Goal: Transaction & Acquisition: Download file/media

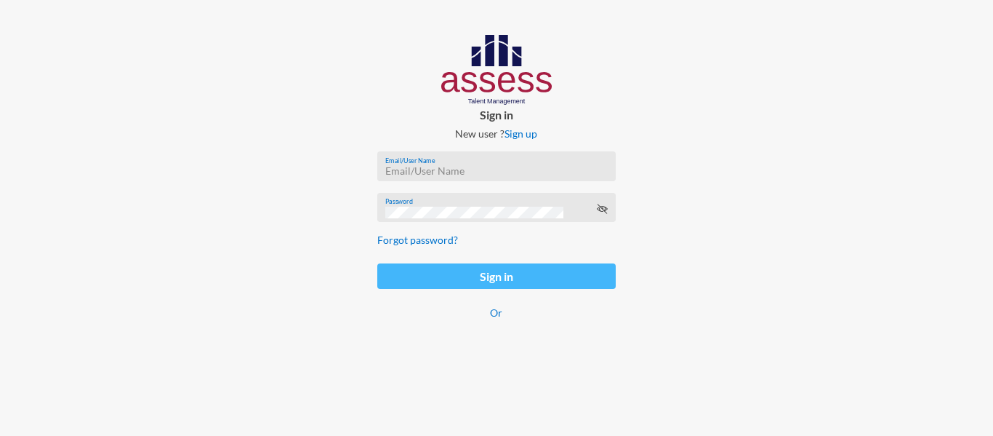
type input "[EMAIL_ADDRESS][PERSON_NAME][DOMAIN_NAME]"
click at [466, 284] on button "Sign in" at bounding box center [496, 275] width 238 height 25
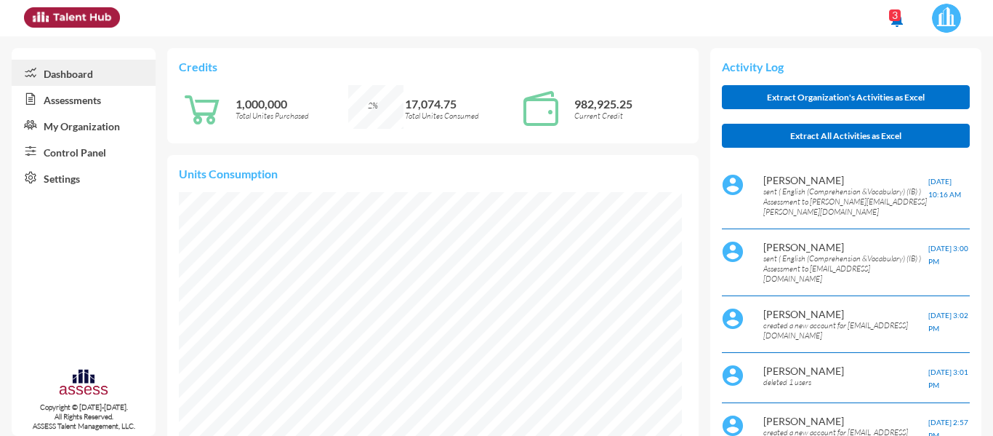
click at [92, 95] on link "Assessments" at bounding box center [84, 99] width 144 height 26
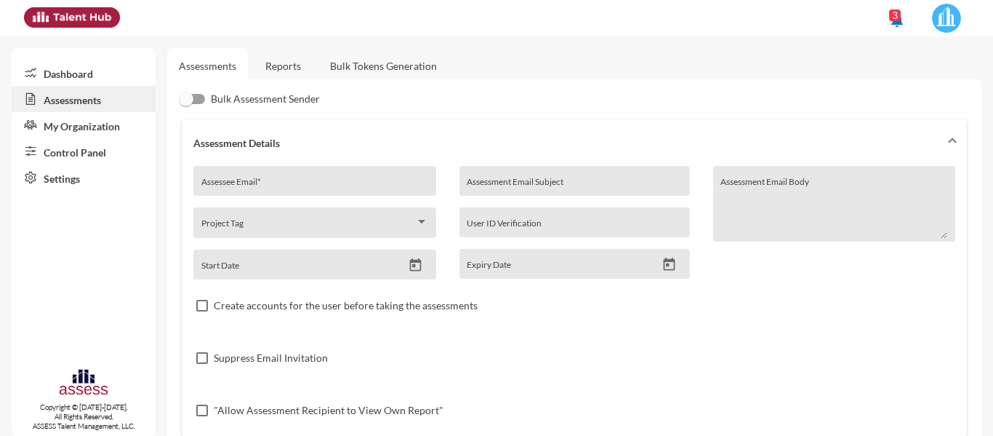
click at [100, 150] on link "Control Panel" at bounding box center [84, 151] width 144 height 26
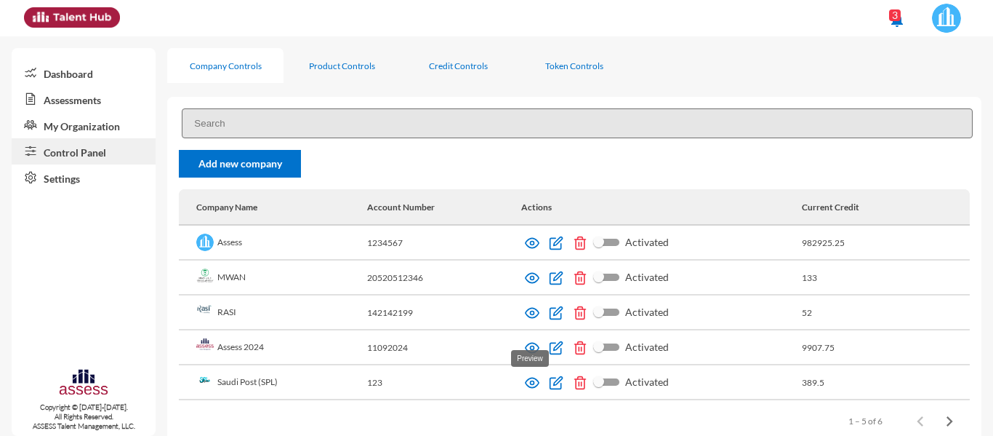
click at [528, 386] on img at bounding box center [532, 382] width 15 height 15
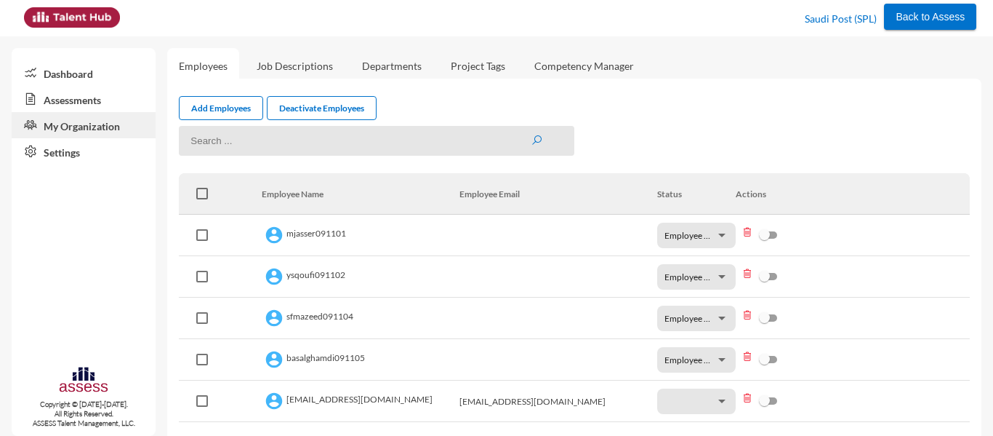
scroll to position [50, 0]
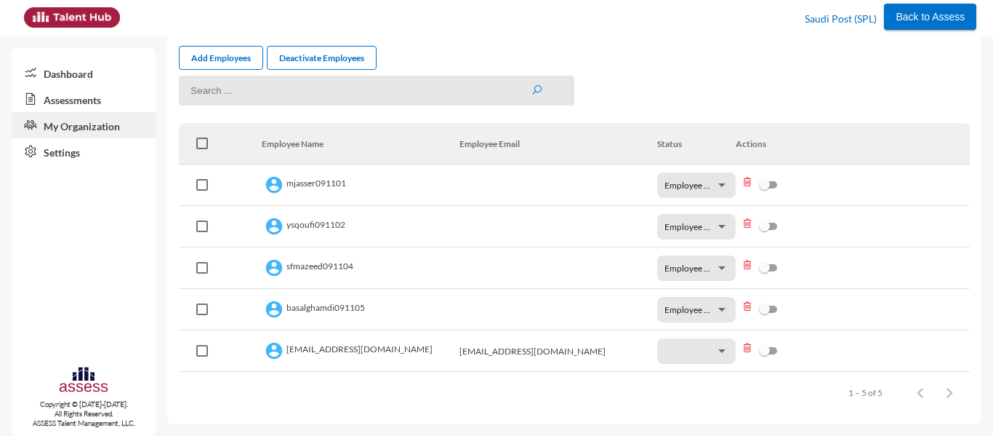
click at [91, 98] on link "Assessments" at bounding box center [84, 99] width 144 height 26
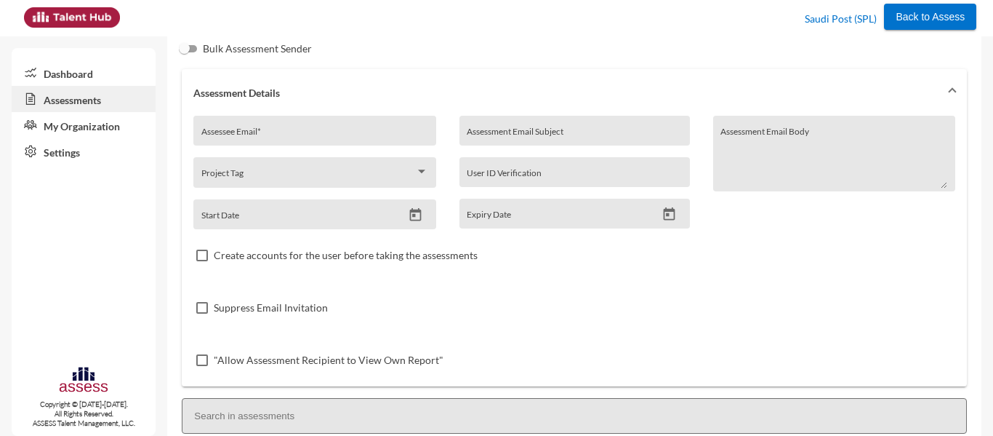
click at [348, 50] on div "Bulk Assessment Sender" at bounding box center [574, 48] width 791 height 17
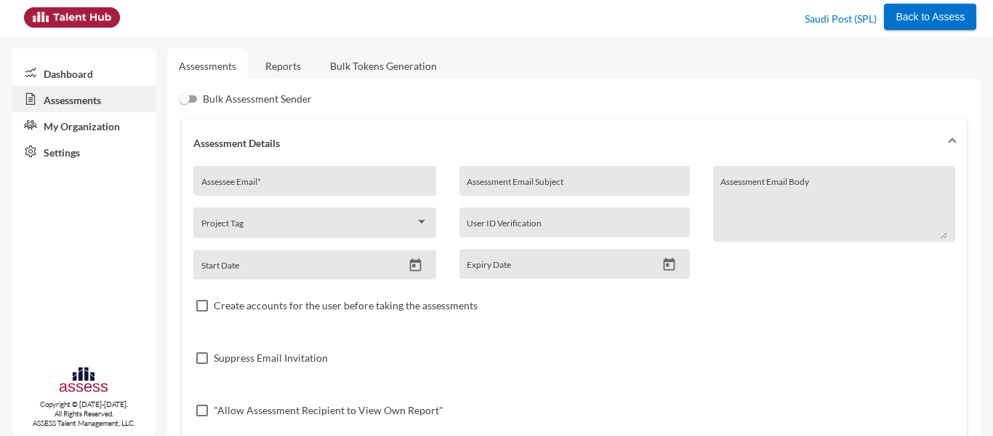
click at [289, 70] on link "Reports" at bounding box center [283, 66] width 59 height 36
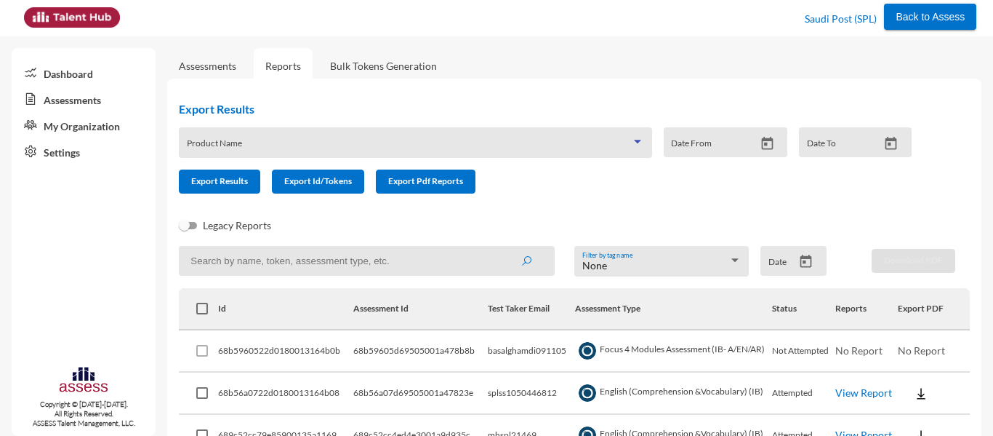
click at [269, 143] on span at bounding box center [409, 148] width 444 height 12
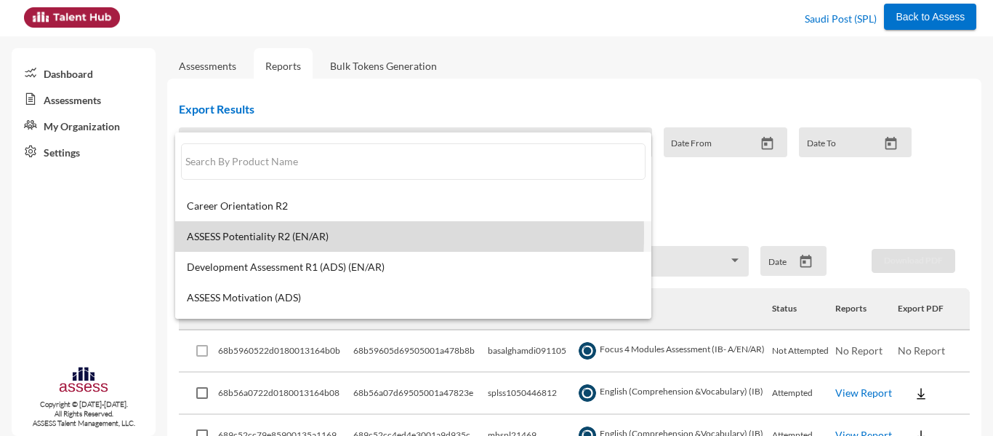
click at [257, 233] on span "ASSESS Potentiality R2 (EN/AR)" at bounding box center [413, 236] width 453 height 12
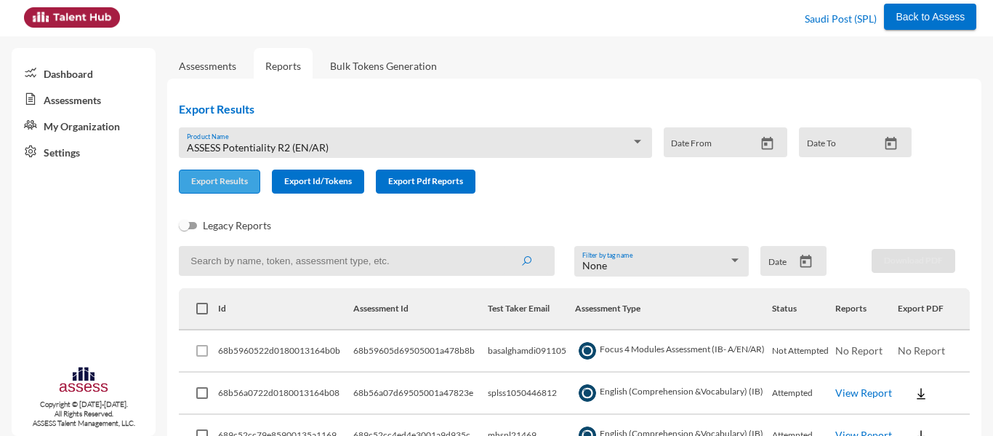
click at [233, 184] on span "Export Results" at bounding box center [219, 180] width 57 height 11
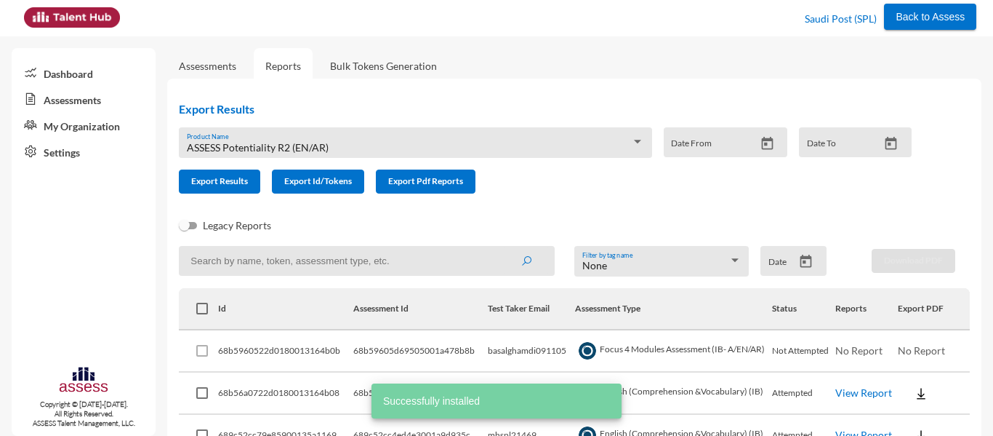
click at [297, 140] on div "ASSESS Potentiality R2 (EN/AR) Product Name" at bounding box center [415, 146] width 457 height 23
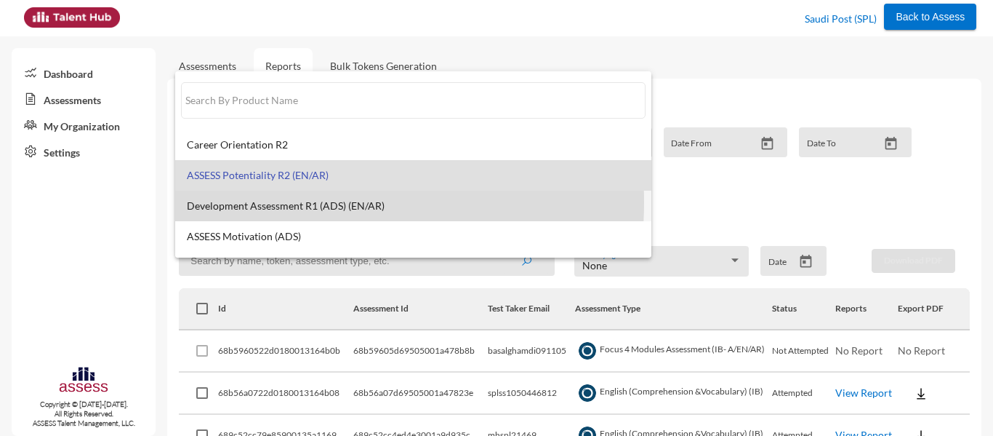
click at [268, 202] on span "Development Assessment R1 (ADS) (EN/AR)" at bounding box center [413, 206] width 453 height 12
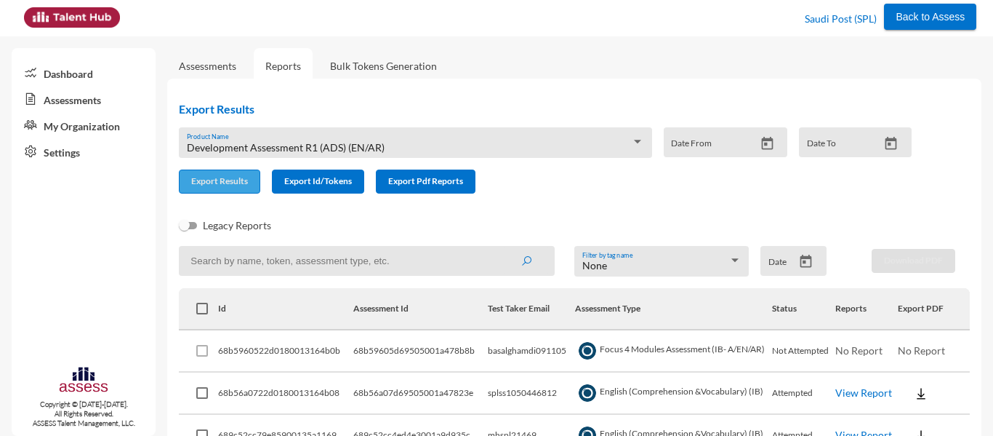
click at [231, 179] on span "Export Results" at bounding box center [219, 180] width 57 height 11
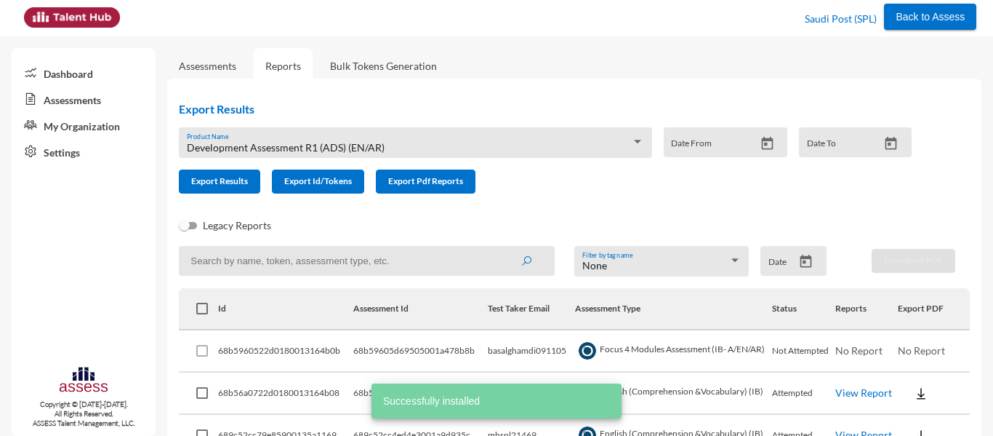
click at [300, 139] on div "Development Assessment R1 (ADS) (EN/AR) Product Name" at bounding box center [415, 146] width 457 height 23
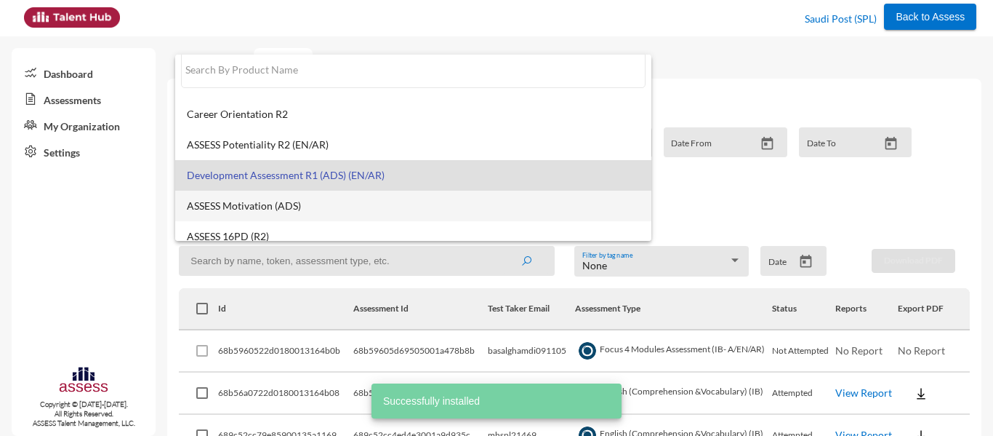
scroll to position [11, 0]
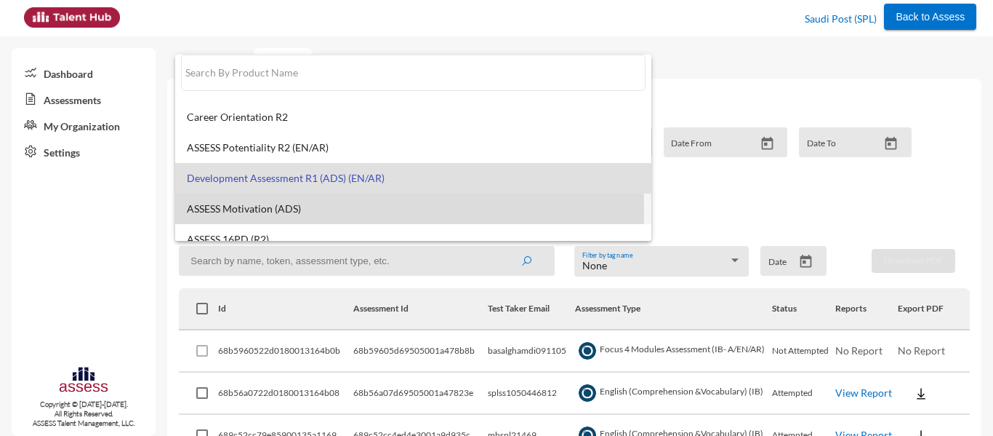
click at [273, 211] on span "ASSESS Motivation (ADS)" at bounding box center [413, 209] width 453 height 12
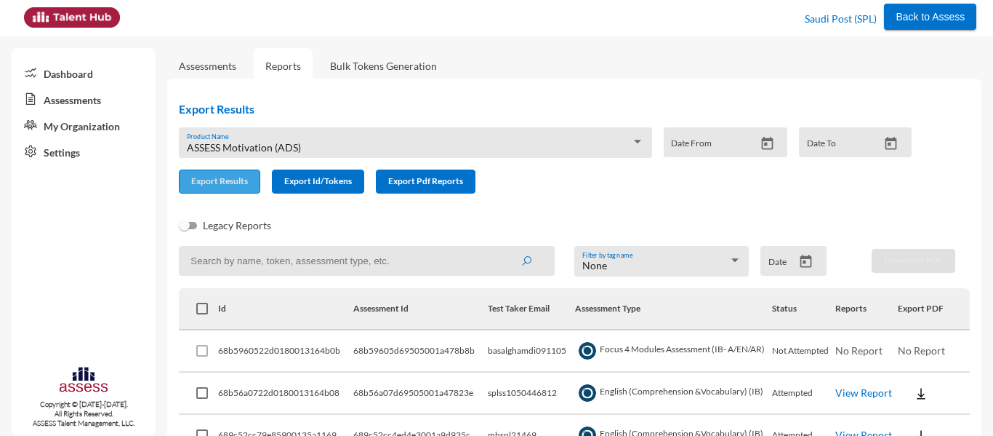
click at [230, 181] on span "Export Results" at bounding box center [219, 180] width 57 height 11
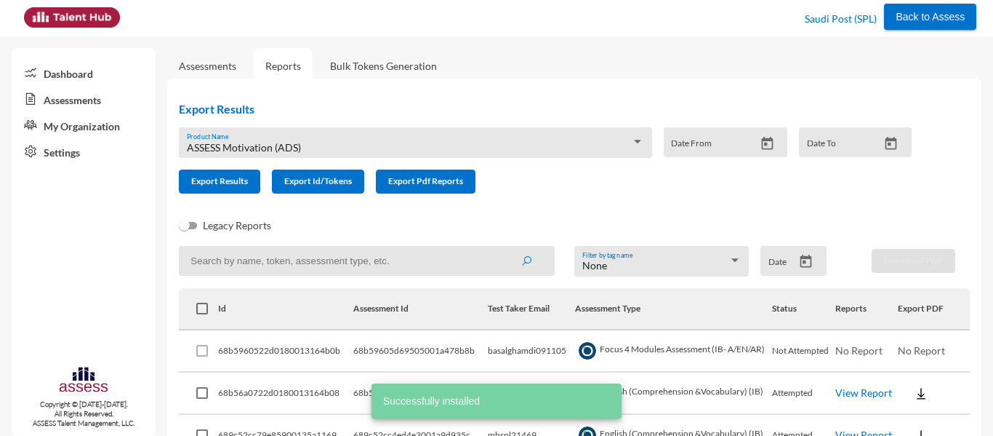
click at [275, 135] on div "ASSESS Motivation (ADS) Product Name" at bounding box center [415, 146] width 457 height 23
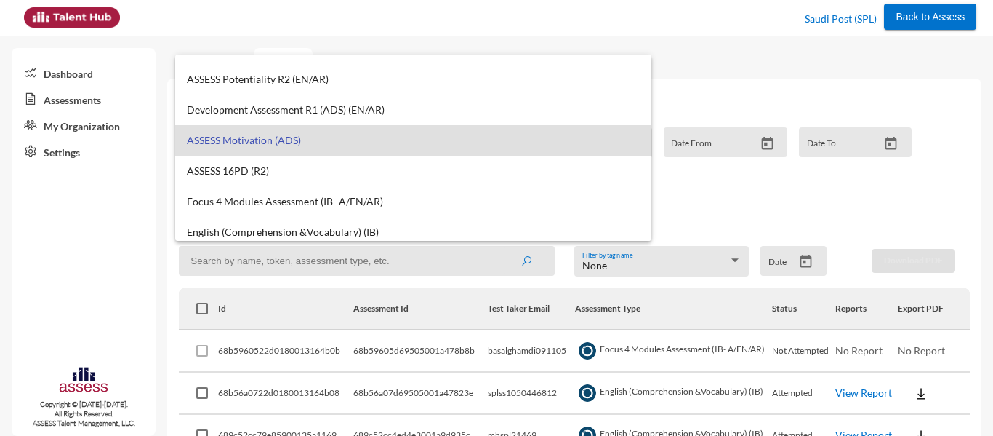
scroll to position [91, 0]
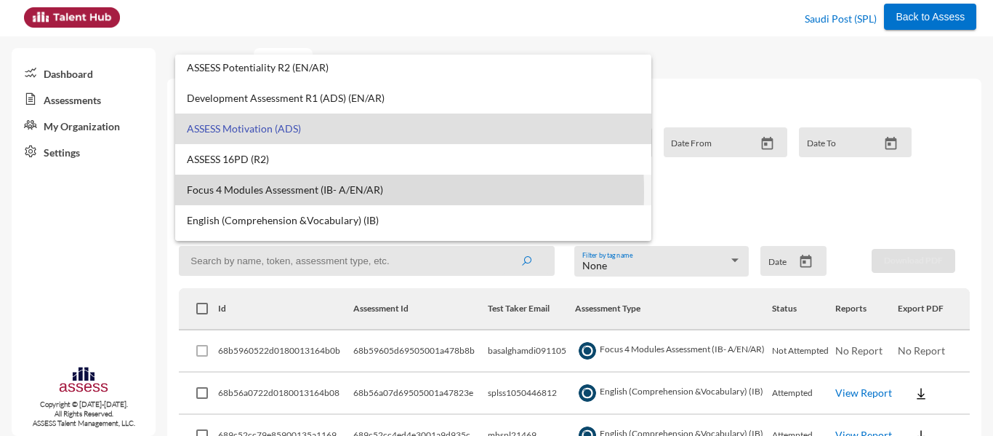
click at [270, 192] on span "Focus 4 Modules Assessment (IB- A/EN/AR)" at bounding box center [413, 190] width 453 height 12
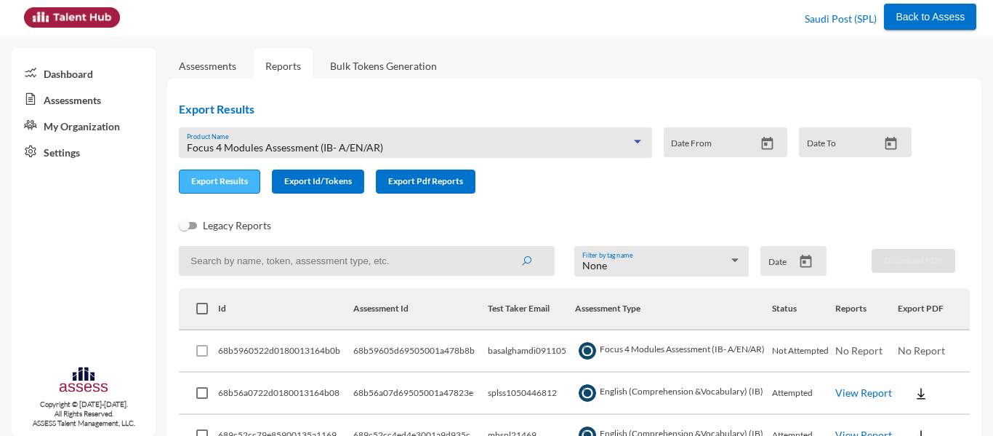
click at [232, 178] on span "Export Results" at bounding box center [219, 180] width 57 height 11
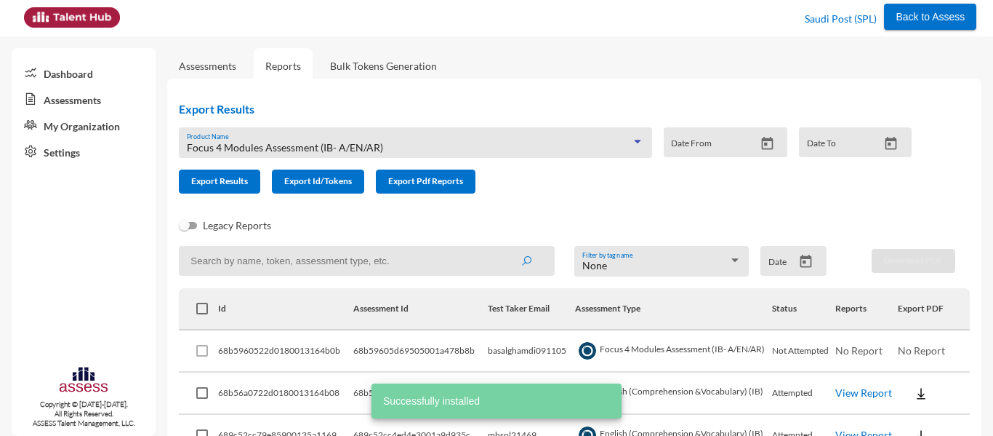
click at [271, 152] on span "Focus 4 Modules Assessment (IB- A/EN/AR)" at bounding box center [285, 147] width 196 height 12
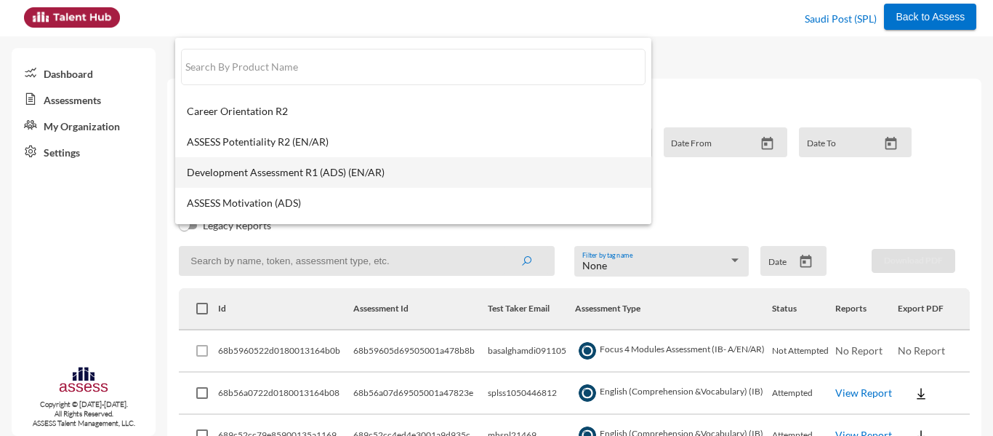
scroll to position [116, 0]
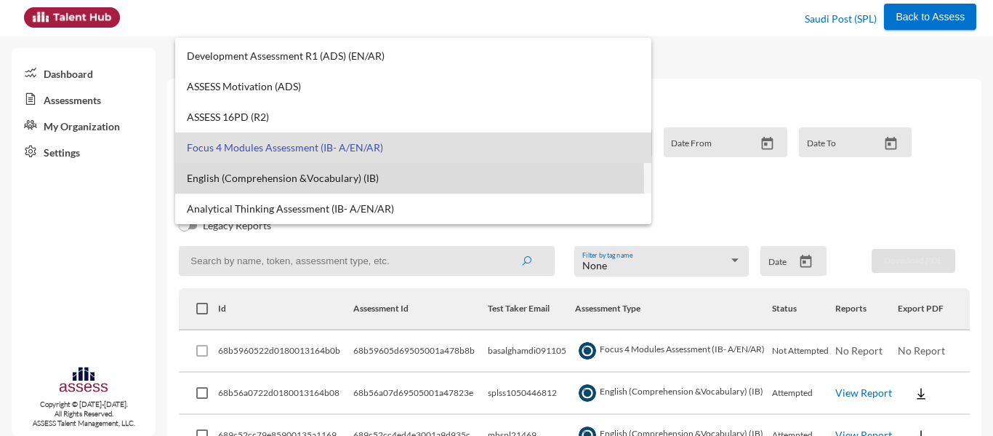
click at [232, 180] on span "English (Comprehension &Vocabulary) (IB)" at bounding box center [413, 178] width 453 height 12
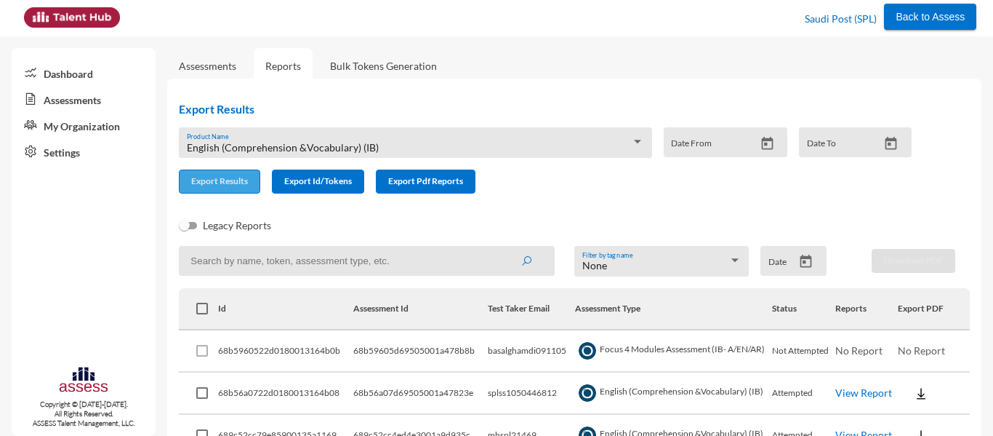
click at [217, 175] on button "Export Results" at bounding box center [219, 181] width 81 height 24
